Goal: Find specific page/section: Find specific page/section

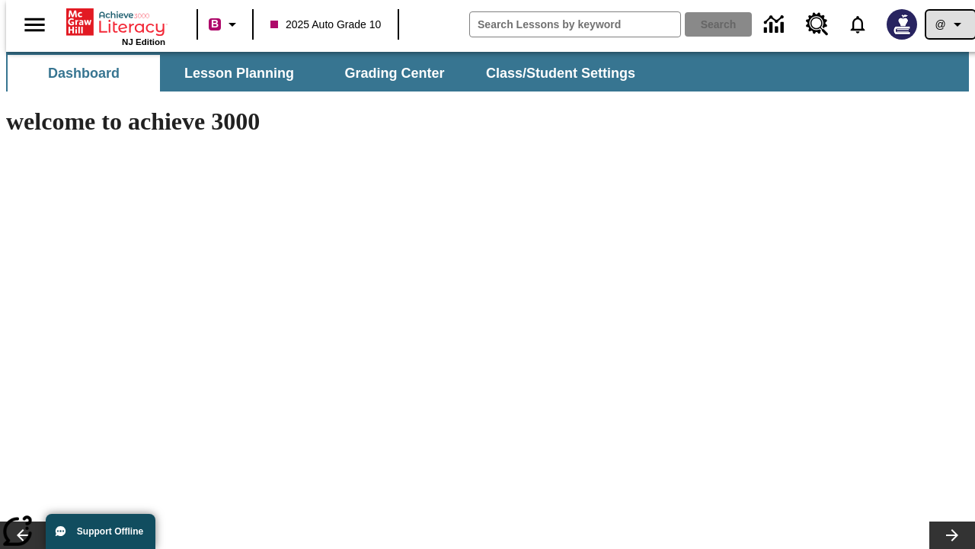
click at [949, 24] on icon "Profile/Settings" at bounding box center [958, 24] width 18 height 18
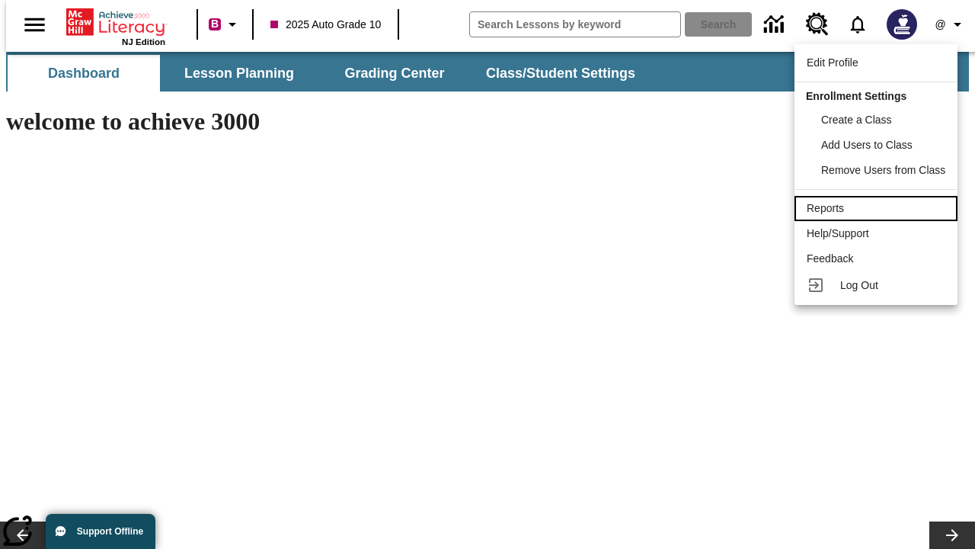
click at [879, 208] on div "Reports" at bounding box center [876, 208] width 139 height 16
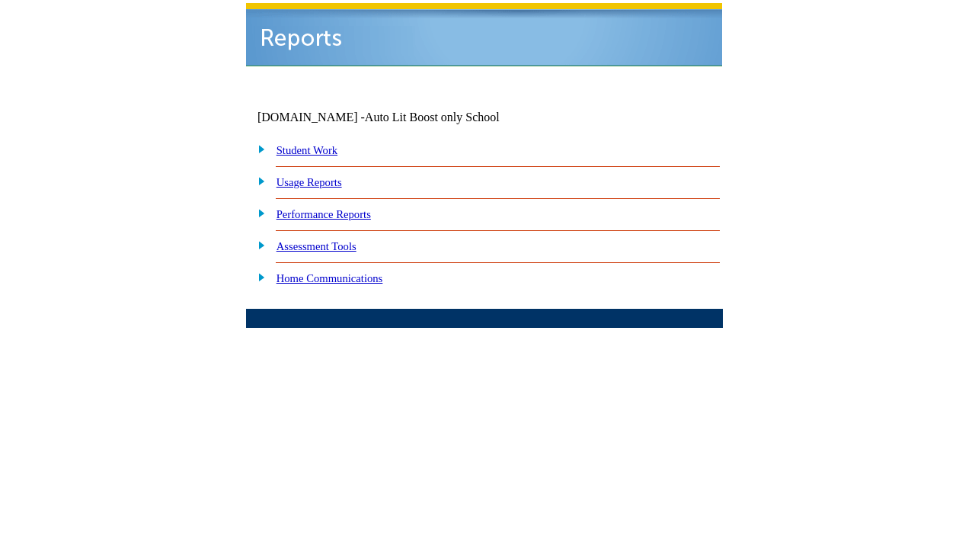
click at [339, 208] on link "Performance Reports" at bounding box center [324, 214] width 94 height 12
